Goal: Information Seeking & Learning: Learn about a topic

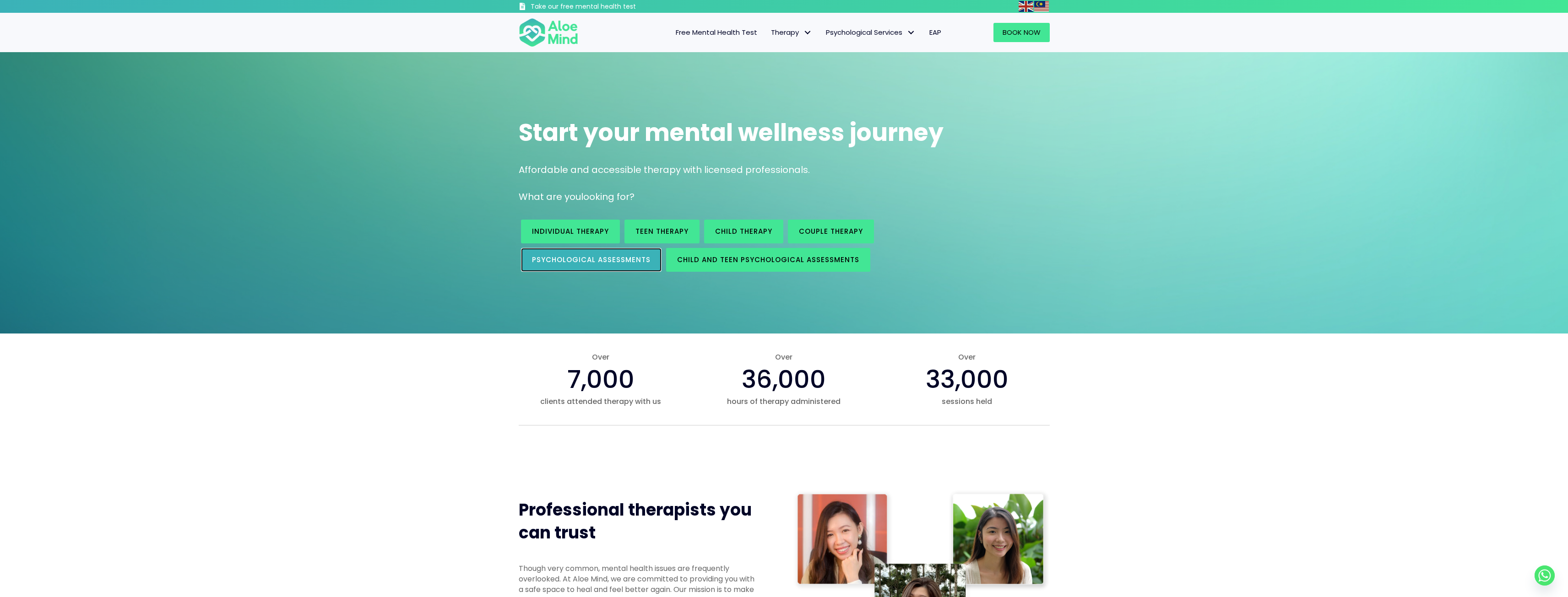
click at [640, 264] on span "Psychological assessments" at bounding box center [591, 260] width 119 height 9
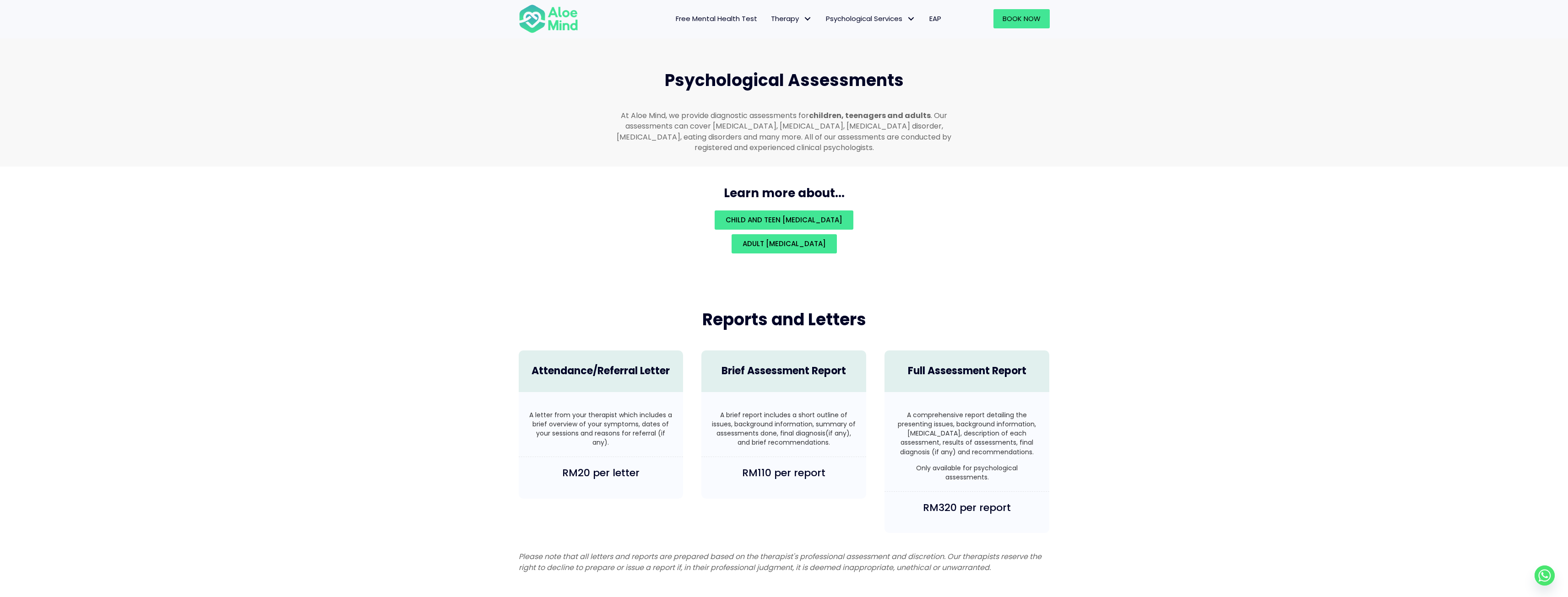
scroll to position [1943, 0]
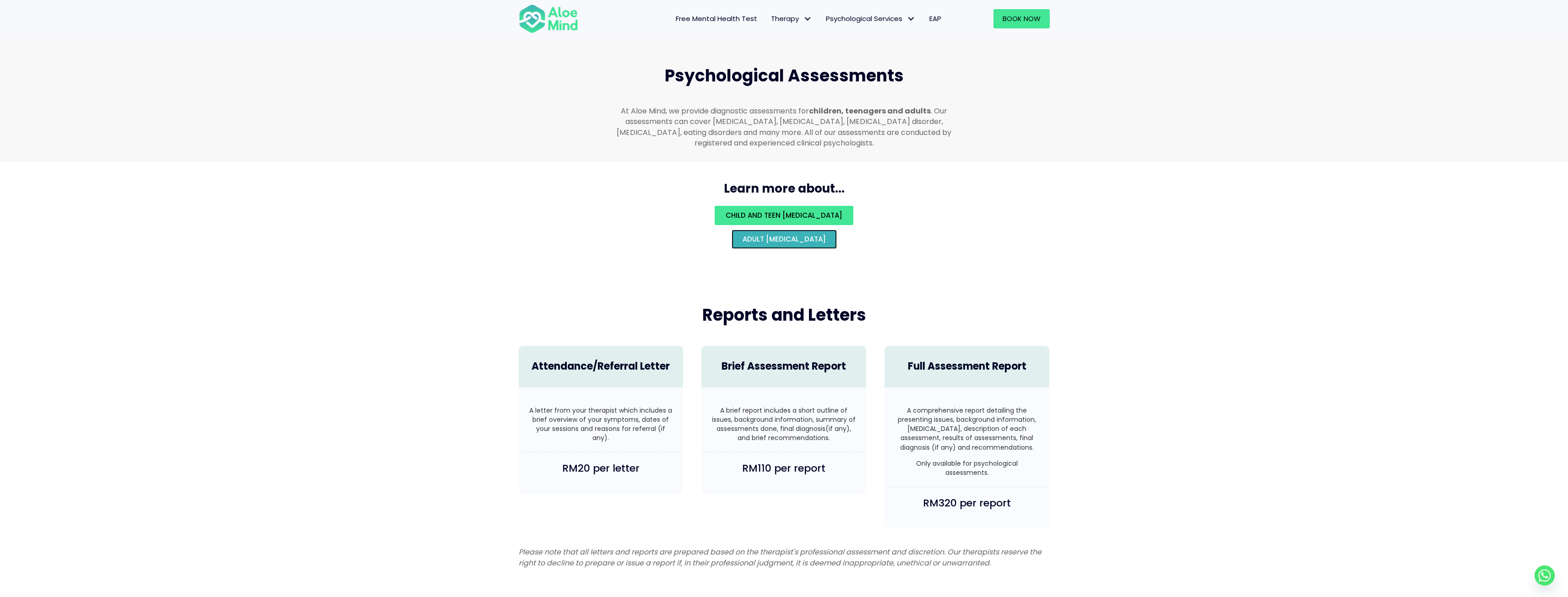
click at [804, 234] on span "Adult psychological assessment" at bounding box center [784, 239] width 84 height 9
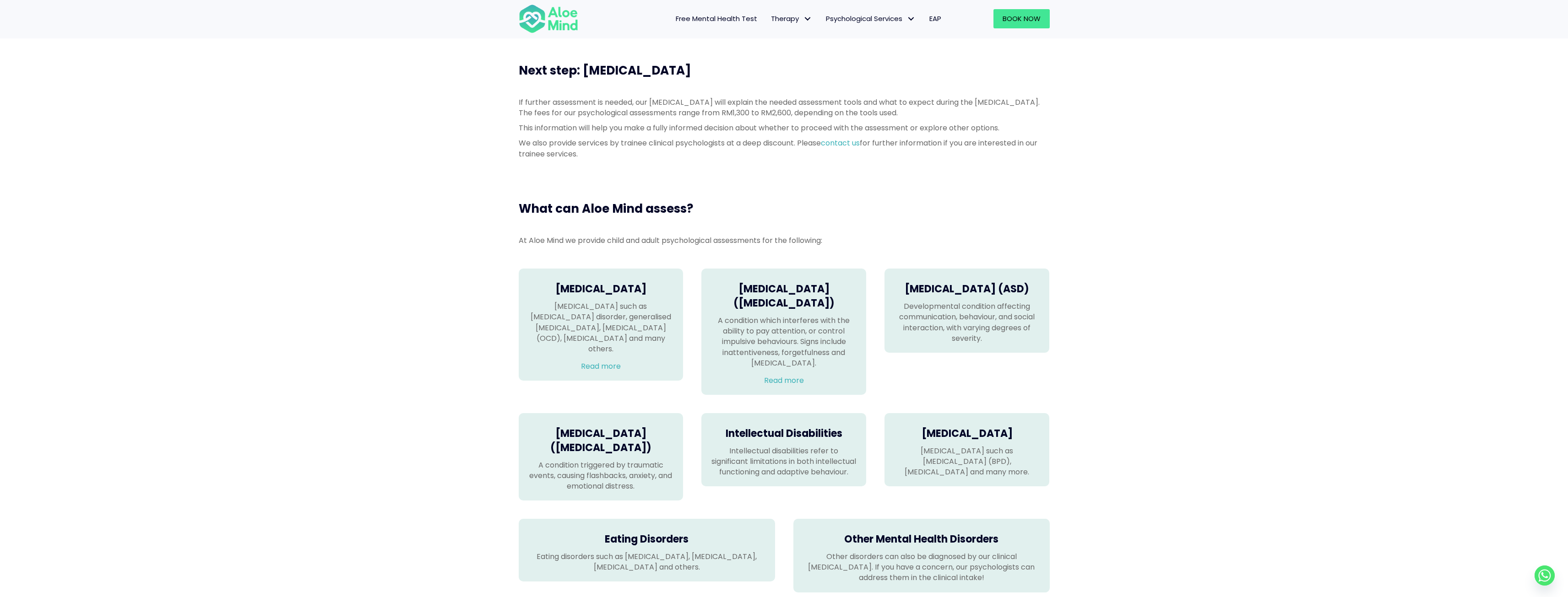
scroll to position [503, 0]
